Goal: Transaction & Acquisition: Purchase product/service

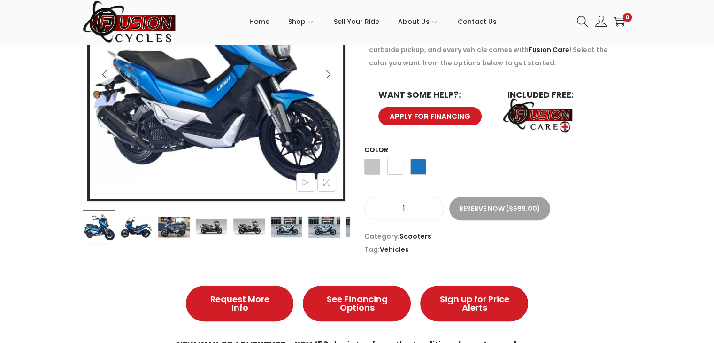
scroll to position [282, 0]
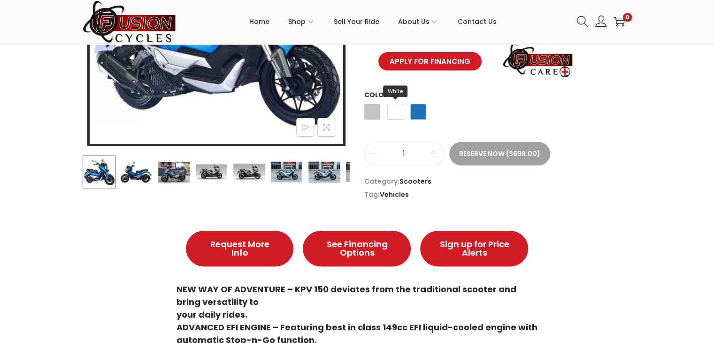
click at [390, 110] on span "White" at bounding box center [395, 112] width 16 height 16
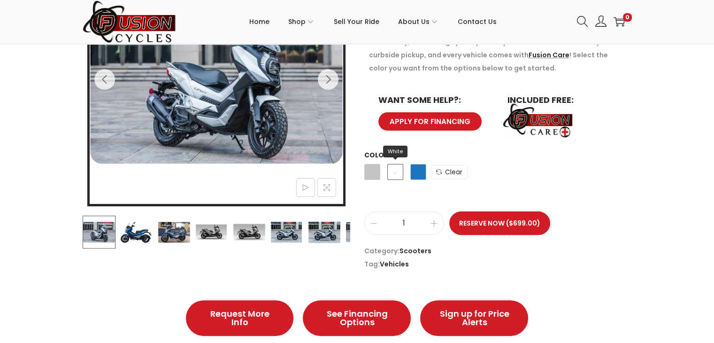
scroll to position [188, 0]
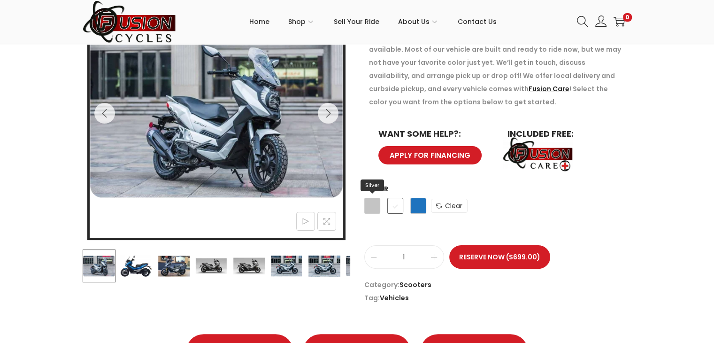
click at [372, 209] on span "Silver" at bounding box center [372, 206] width 16 height 16
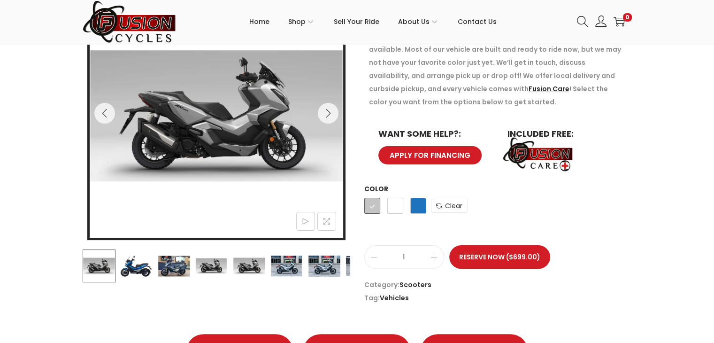
click at [49, 176] on div "-19% NEW LIFAN KPV 150 $ 4,299.00 Original price was: $4,299.00. $ 3,495.00 Cur…" at bounding box center [357, 143] width 714 height 332
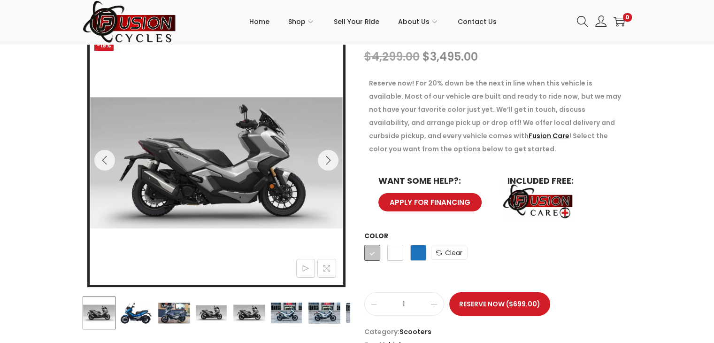
scroll to position [94, 0]
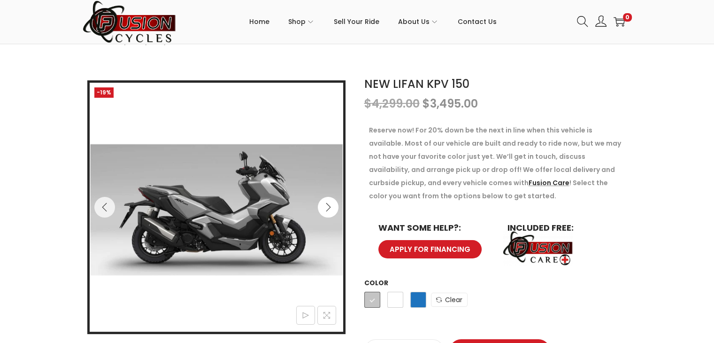
click at [332, 207] on icon "Next" at bounding box center [327, 206] width 9 height 9
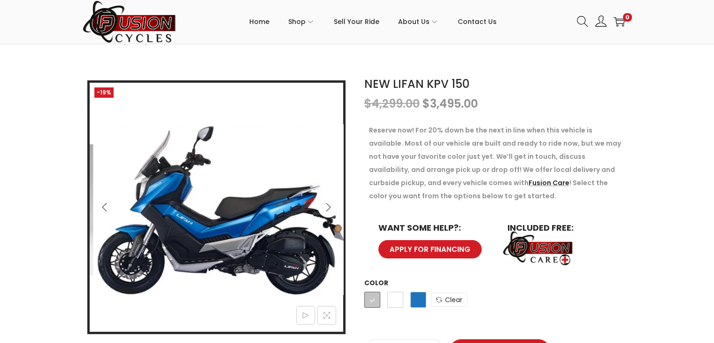
click at [332, 206] on icon "Next" at bounding box center [327, 206] width 9 height 9
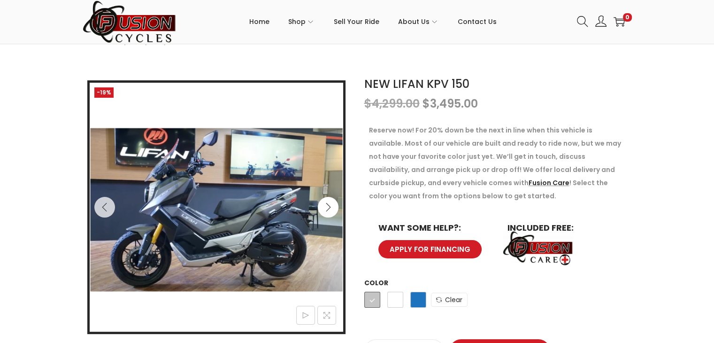
click at [332, 206] on icon "Next" at bounding box center [327, 206] width 9 height 9
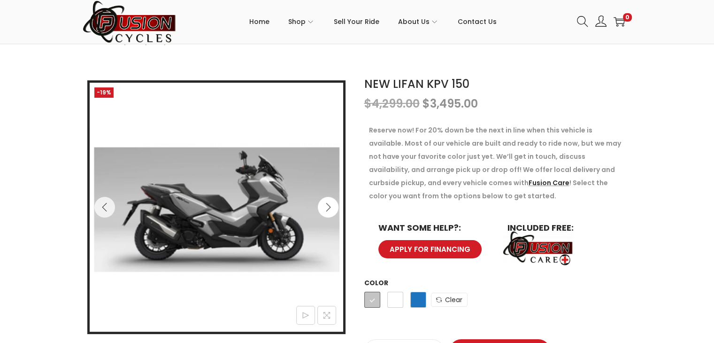
click at [332, 206] on icon "Next" at bounding box center [327, 206] width 9 height 9
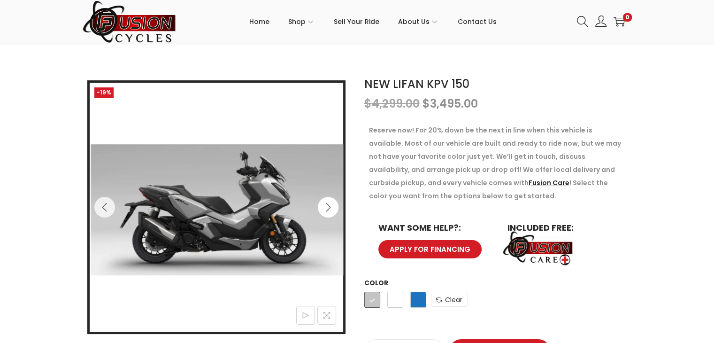
click at [332, 206] on icon "Next" at bounding box center [327, 206] width 9 height 9
